Goal: Find specific page/section: Find specific page/section

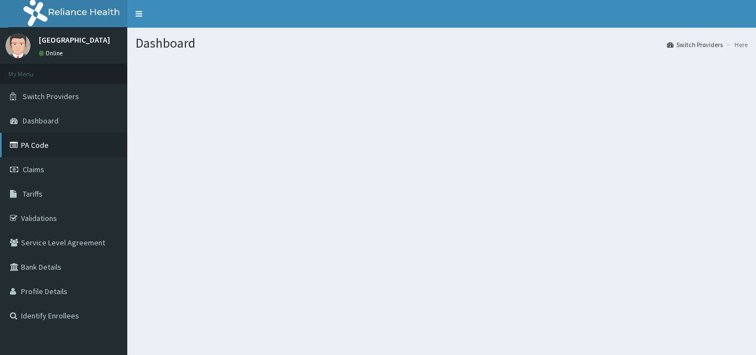
click at [34, 144] on link "PA Code" at bounding box center [63, 145] width 127 height 24
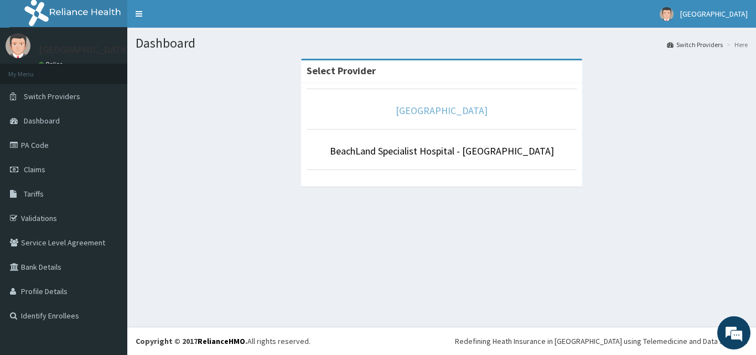
click at [406, 113] on link "[GEOGRAPHIC_DATA]" at bounding box center [442, 110] width 92 height 13
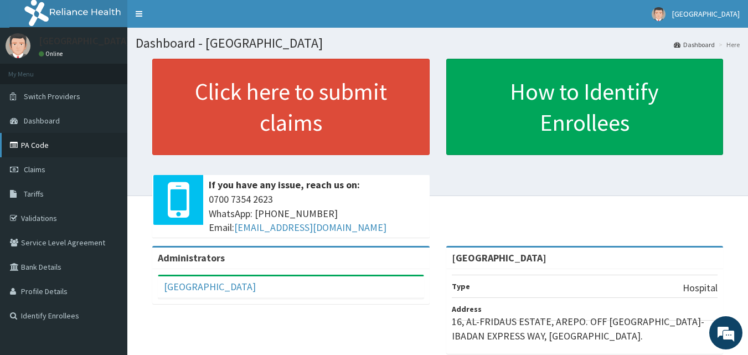
click at [36, 144] on link "PA Code" at bounding box center [63, 145] width 127 height 24
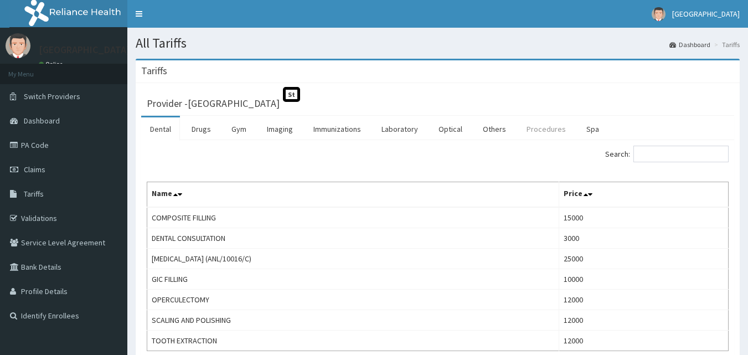
click at [540, 131] on link "Procedures" at bounding box center [546, 128] width 57 height 23
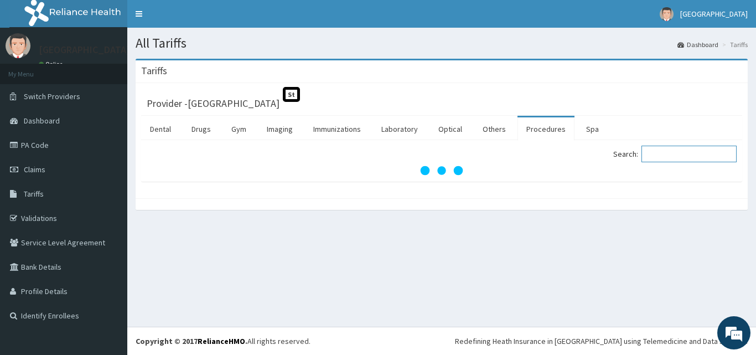
click at [657, 152] on input "Search:" at bounding box center [689, 154] width 95 height 17
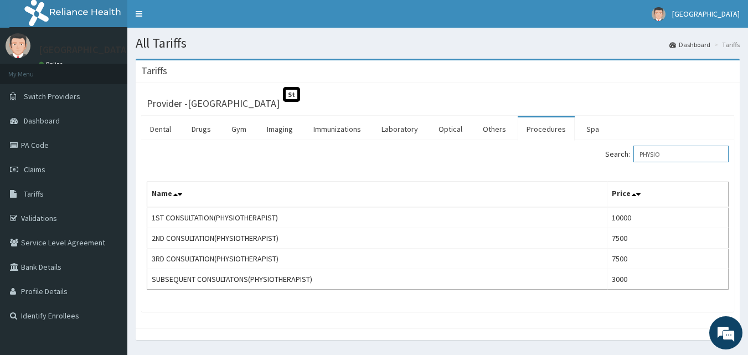
type input "PHYSIO"
